Goal: Find specific page/section: Find specific page/section

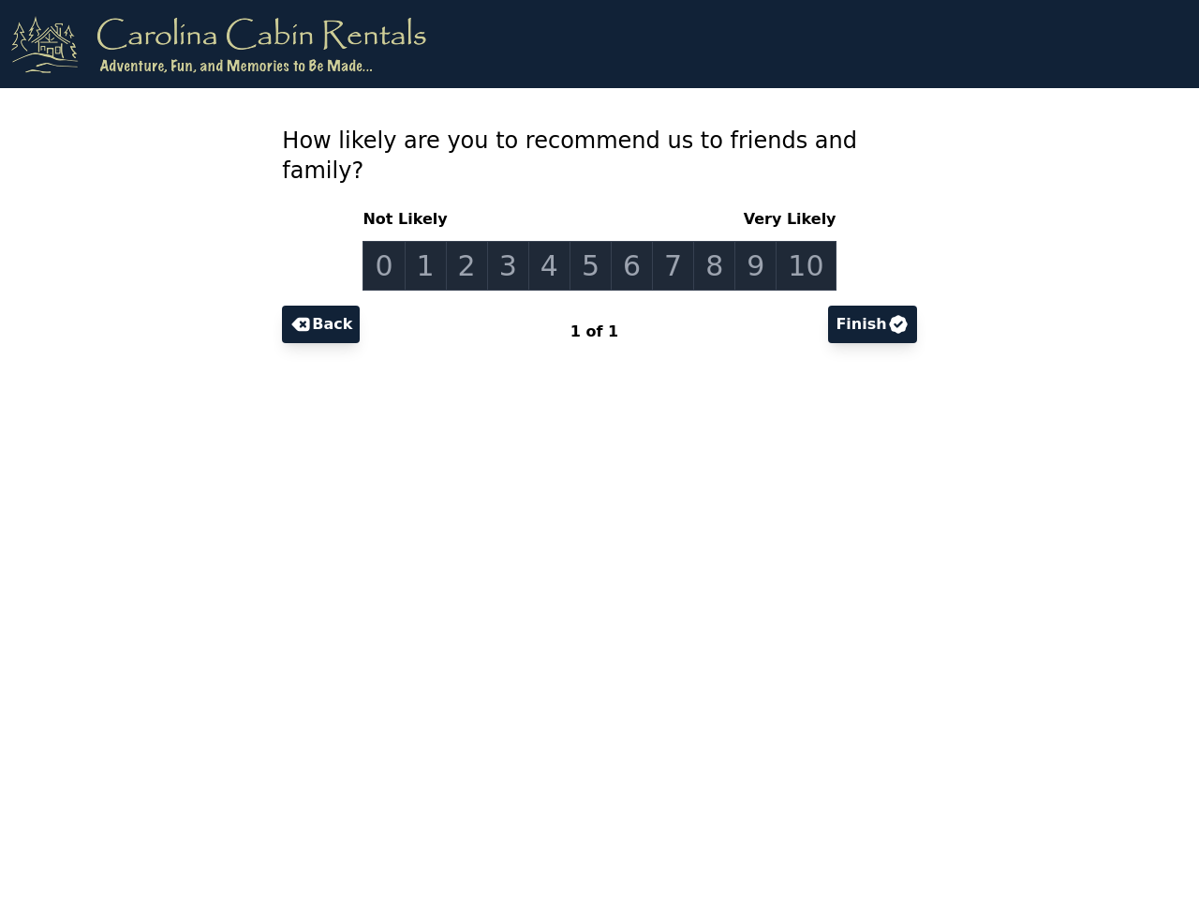
click at [399, 241] on link "0" at bounding box center [384, 266] width 42 height 50
click at [438, 241] on link "1" at bounding box center [426, 266] width 42 height 50
click at [476, 241] on link "2" at bounding box center [467, 266] width 42 height 50
click at [514, 241] on link "3" at bounding box center [508, 266] width 42 height 50
click at [554, 241] on link "4" at bounding box center [549, 266] width 42 height 50
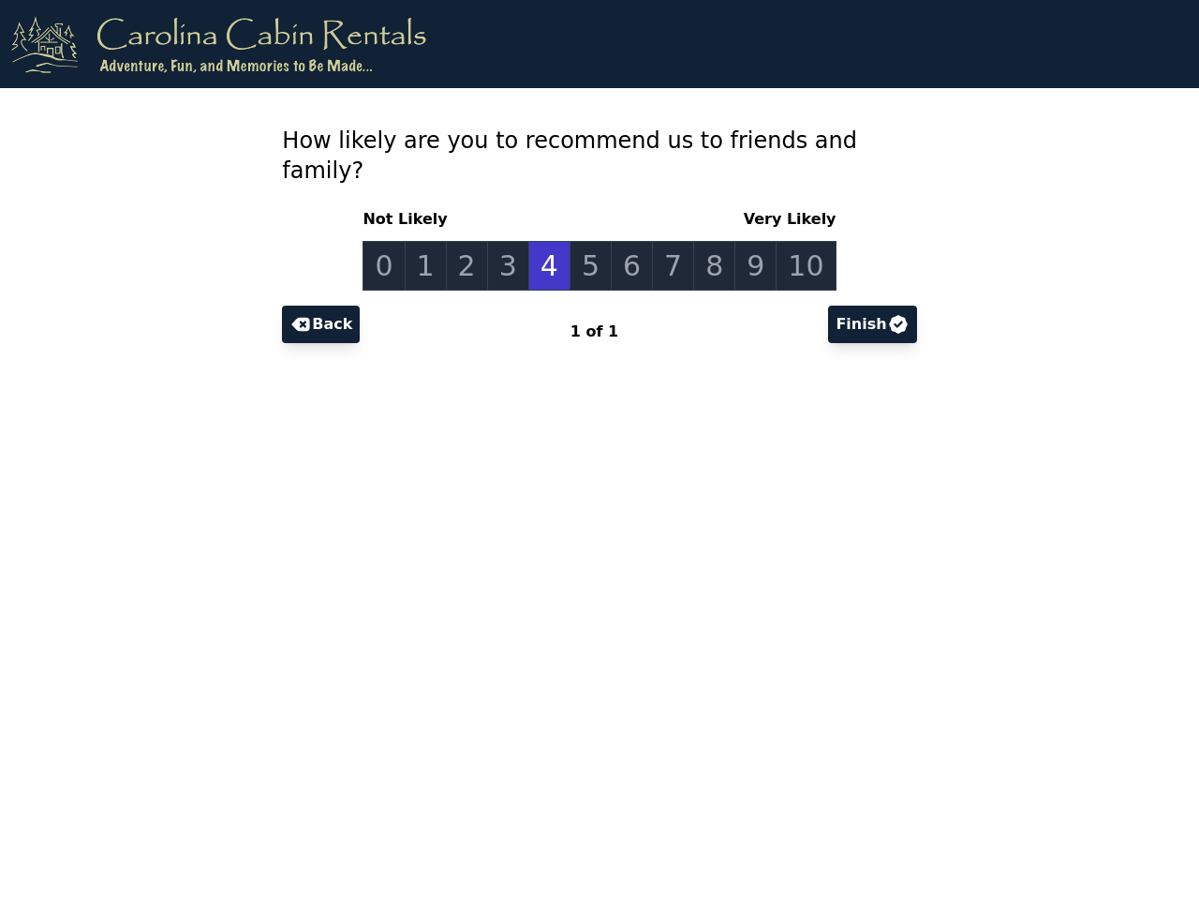
click at [592, 241] on link "5" at bounding box center [591, 266] width 42 height 50
click at [631, 241] on link "6" at bounding box center [632, 266] width 42 height 50
click at [669, 241] on link "7" at bounding box center [673, 266] width 42 height 50
click at [707, 241] on link "8" at bounding box center [714, 266] width 42 height 50
click at [747, 241] on link "9" at bounding box center [756, 266] width 42 height 50
